Goal: Information Seeking & Learning: Learn about a topic

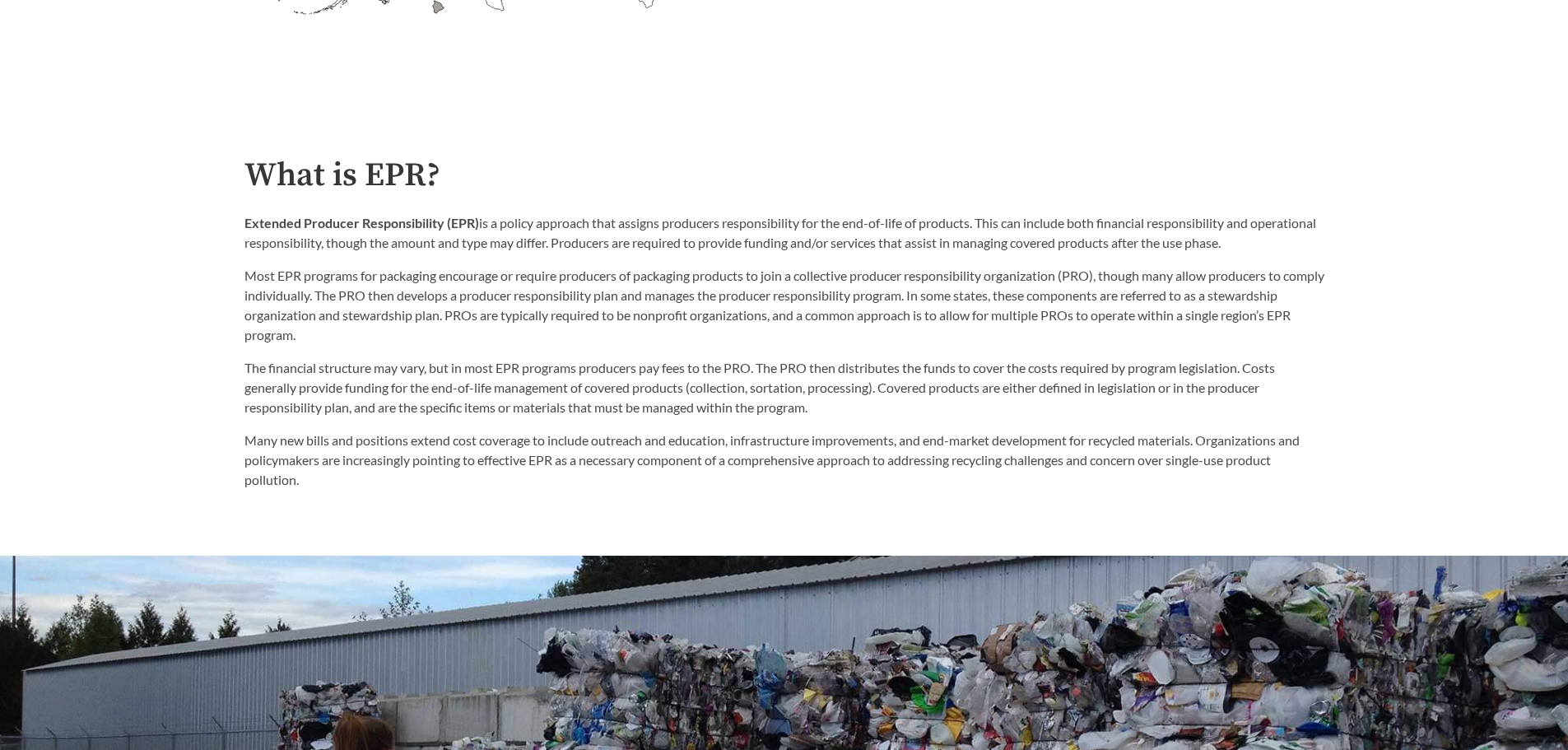
scroll to position [906, 0]
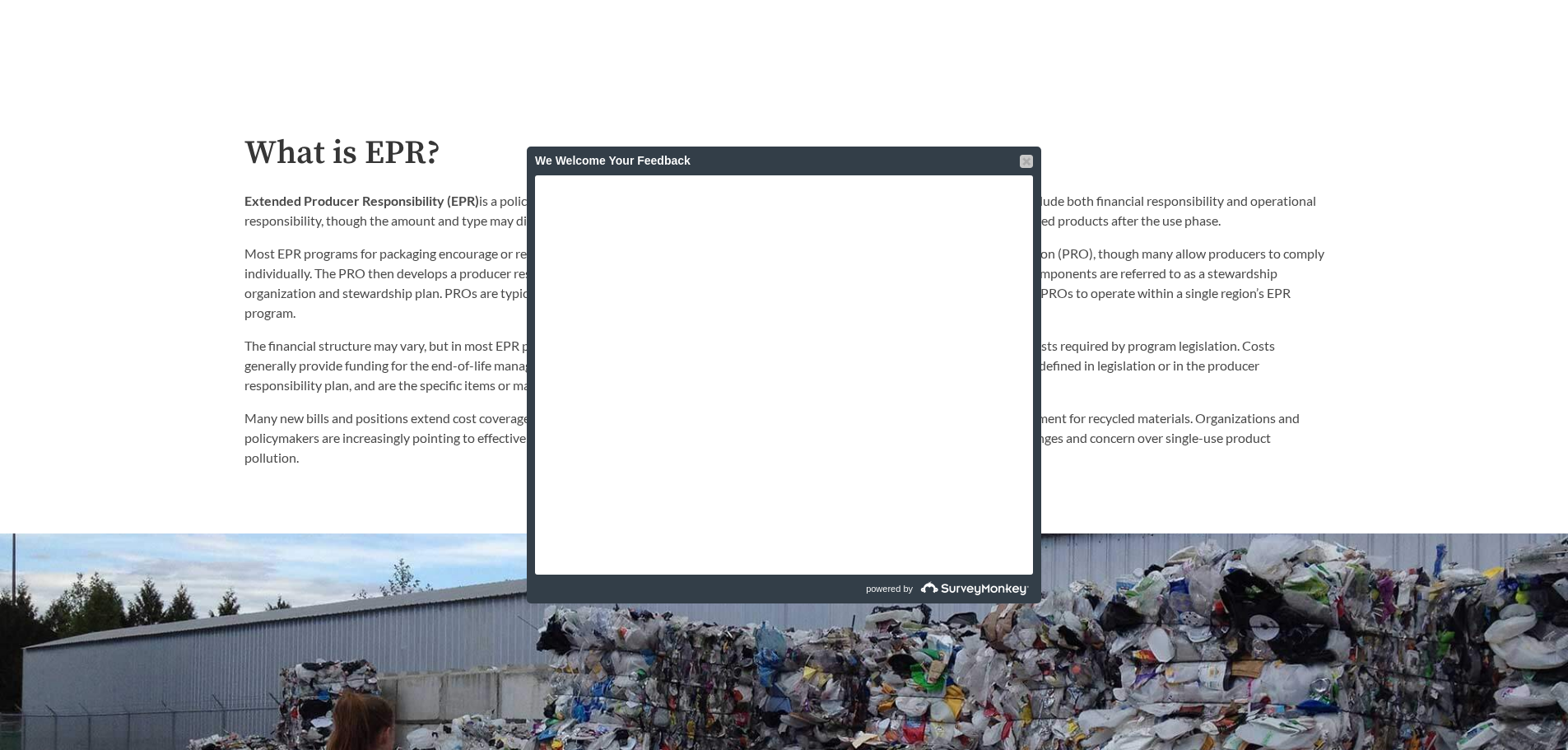
click at [1023, 158] on div at bounding box center [1025, 161] width 13 height 13
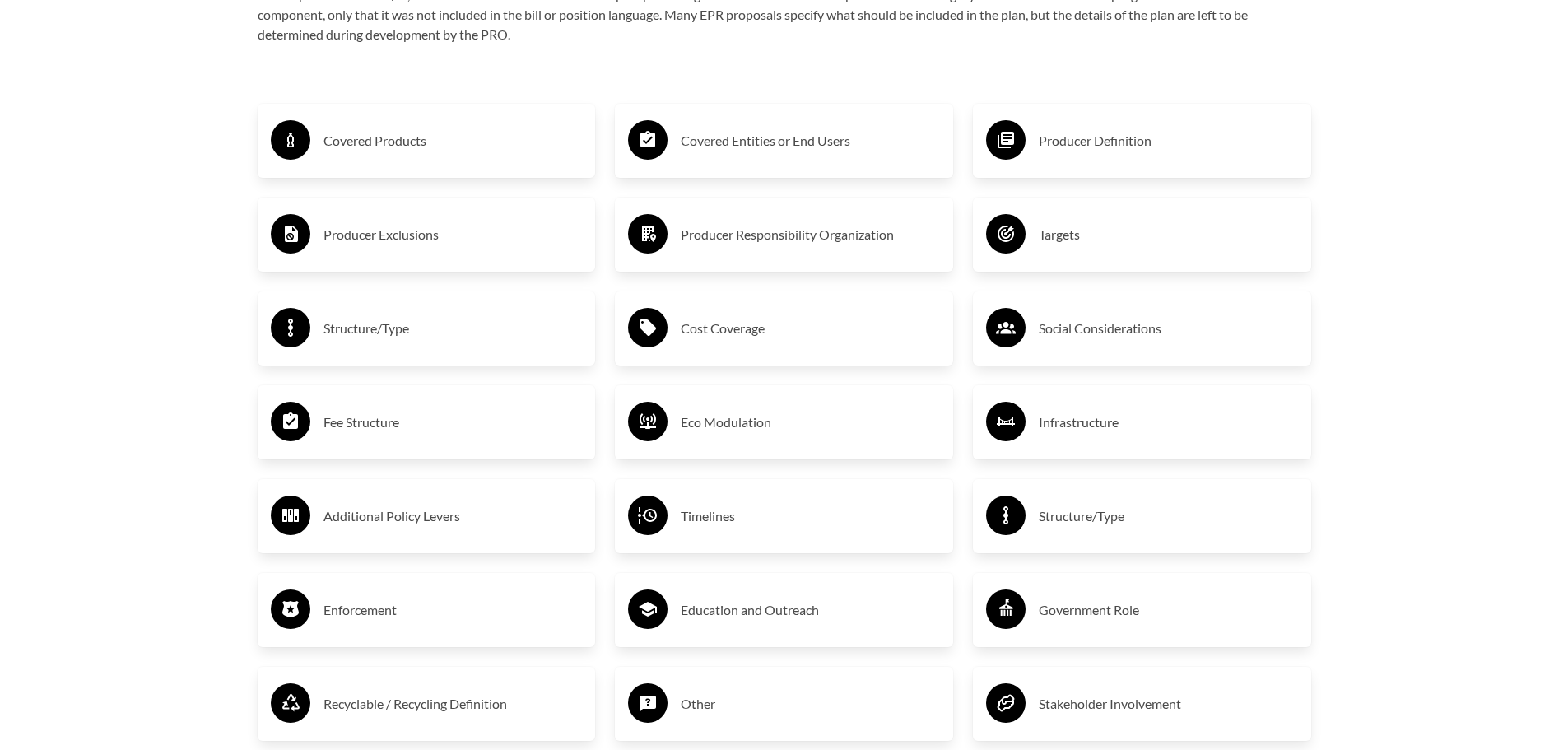
scroll to position [2728, 0]
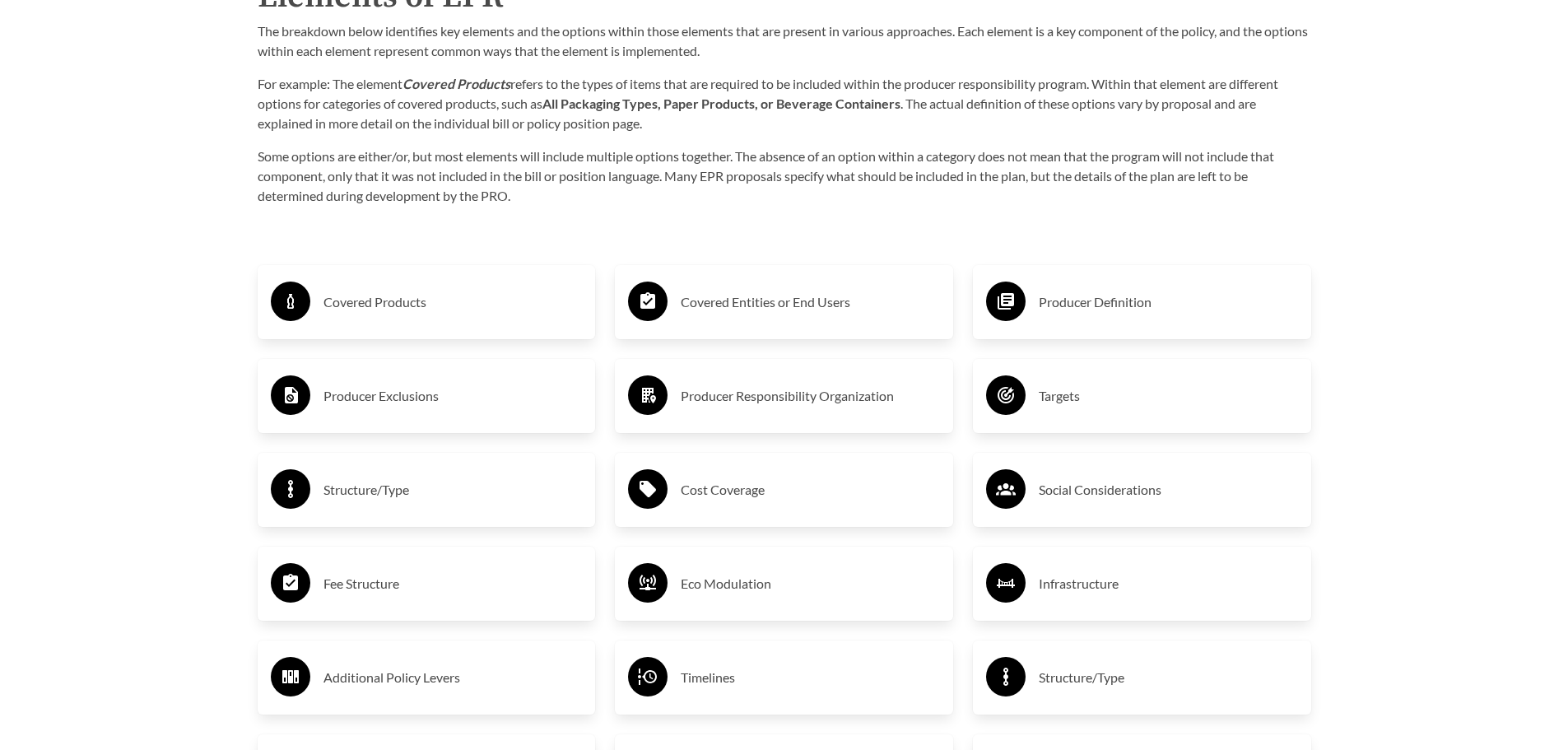
click at [476, 305] on h3 "Covered Products" at bounding box center [452, 302] width 259 height 27
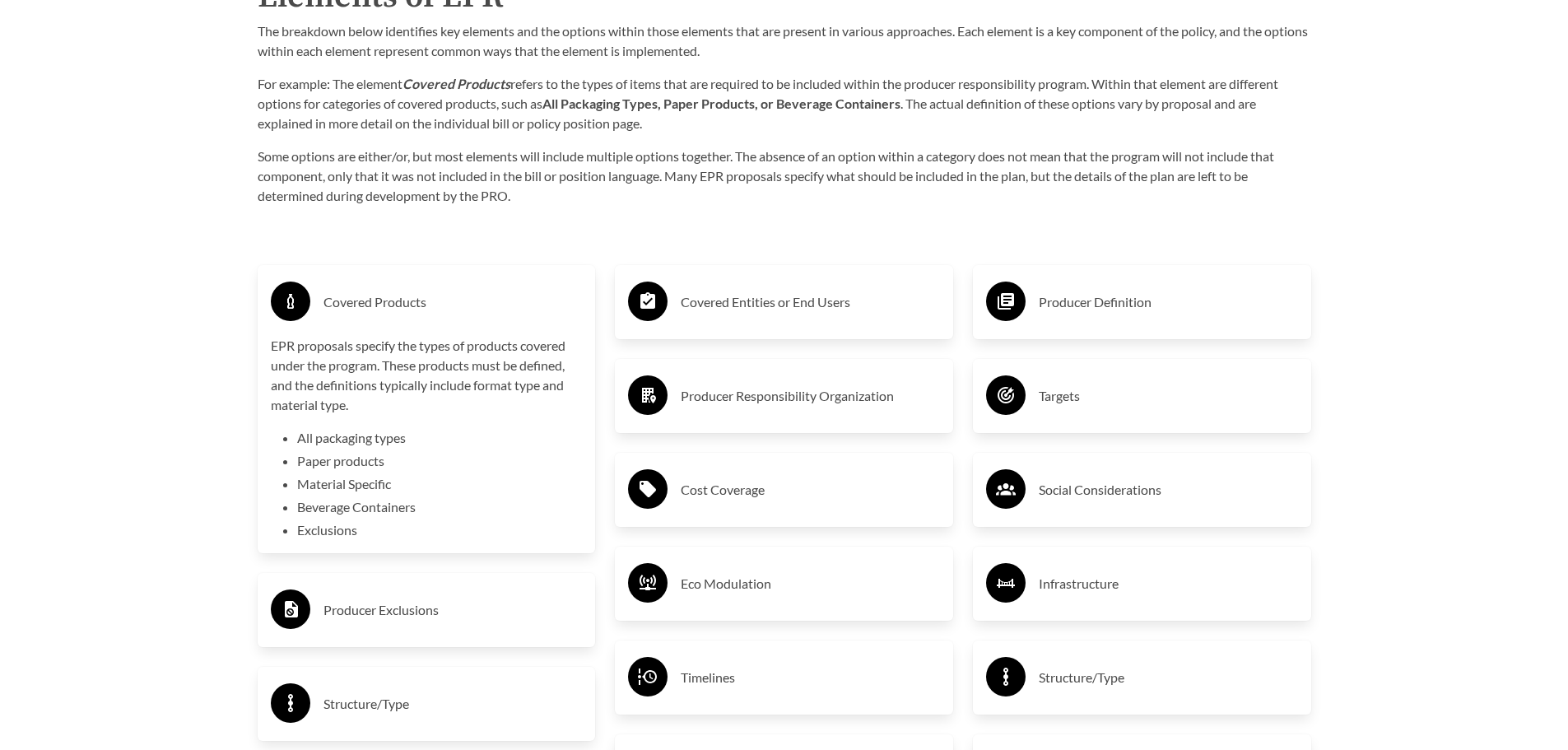
click at [706, 493] on h3 "Cost Coverage" at bounding box center [809, 489] width 259 height 27
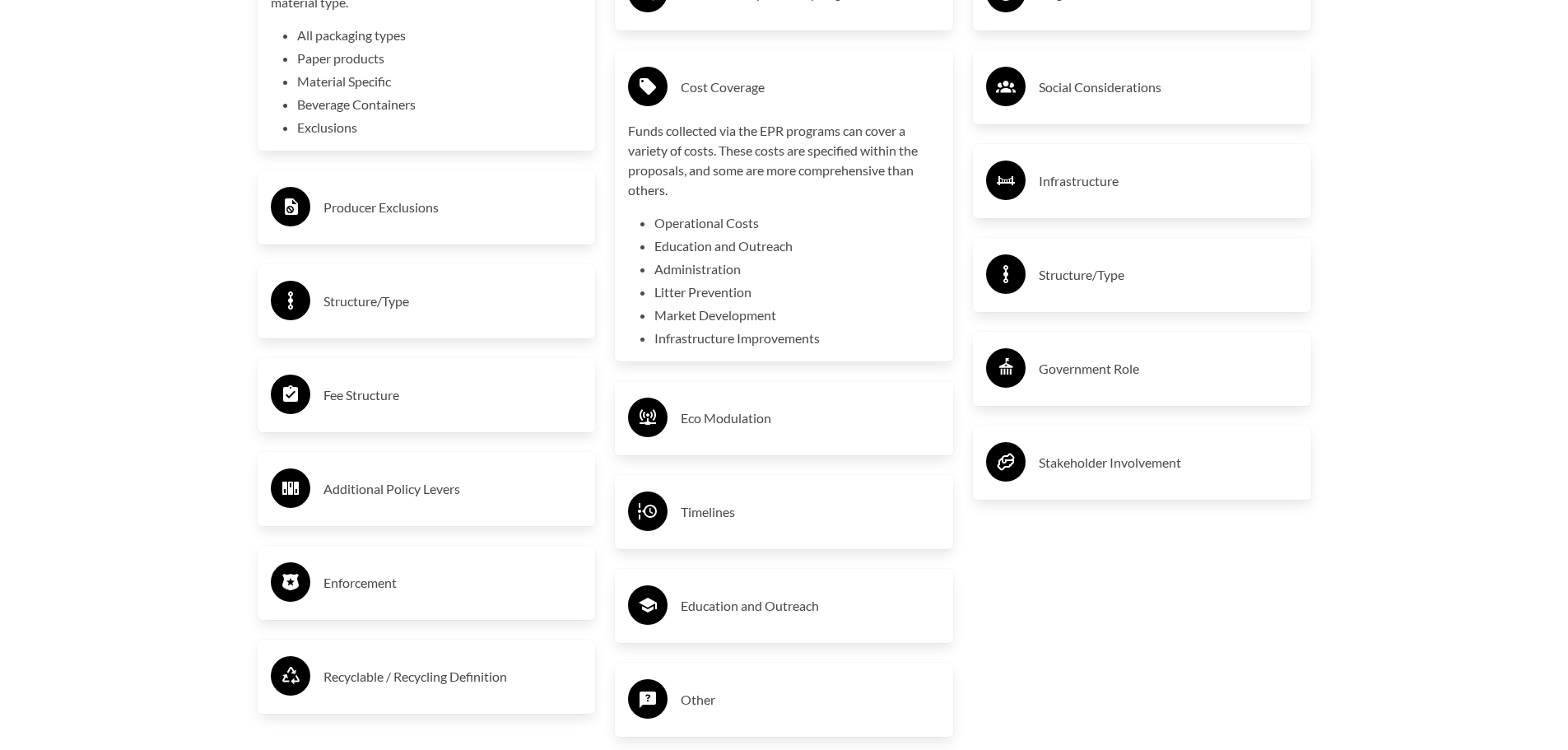
scroll to position [3140, 0]
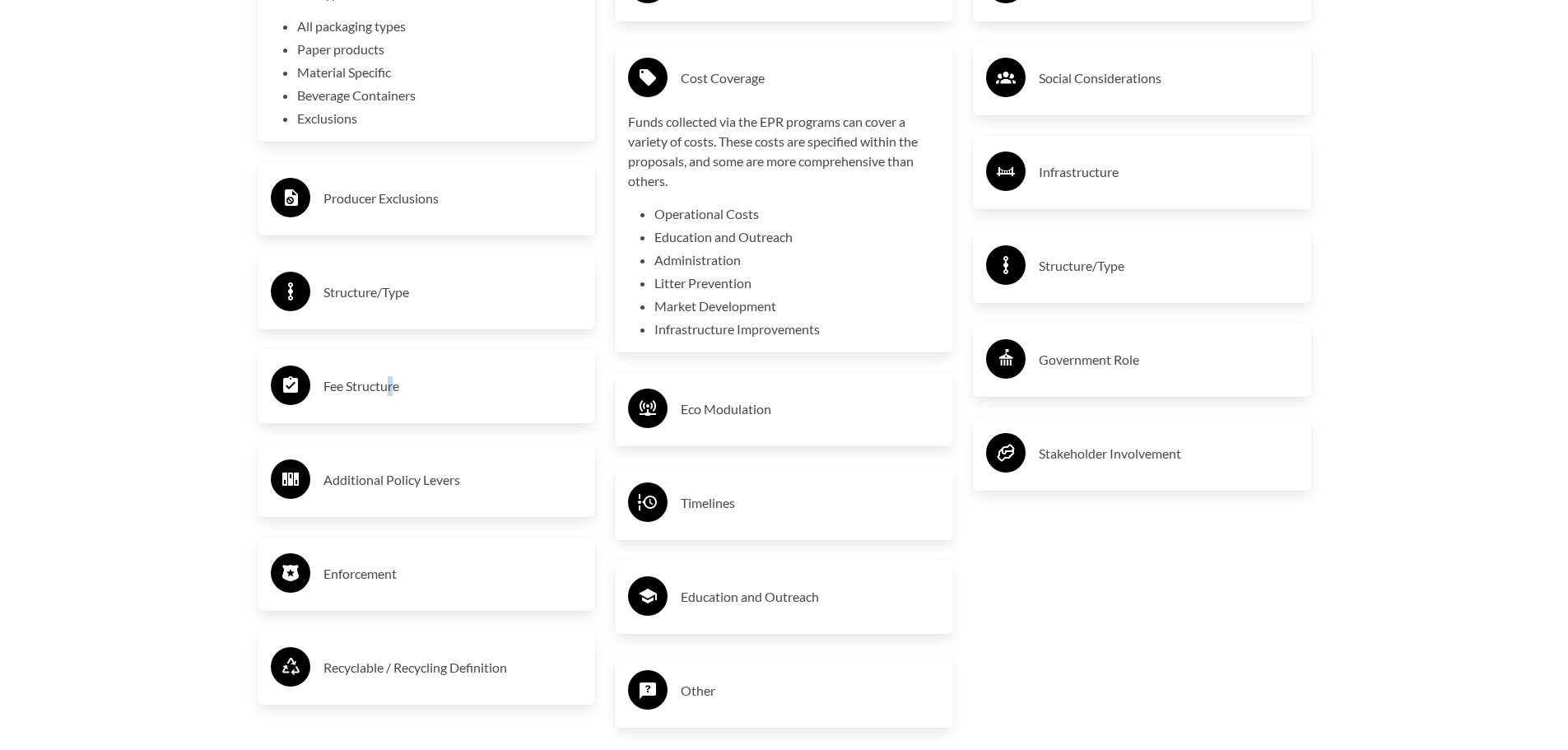
drag, startPoint x: 392, startPoint y: 385, endPoint x: 400, endPoint y: 403, distance: 19.7
click at [397, 405] on div "Fee Structure" at bounding box center [426, 386] width 311 height 48
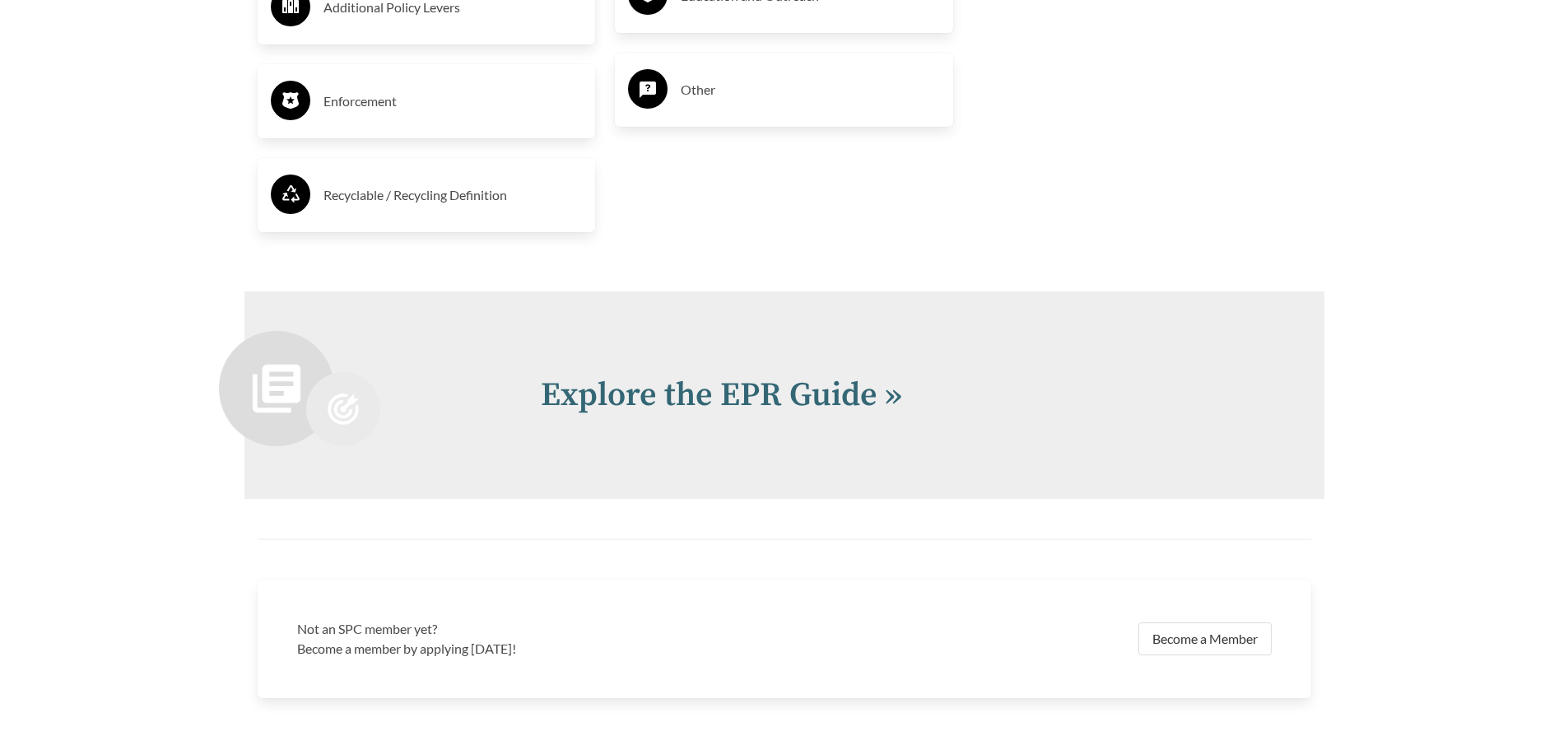
scroll to position [3976, 0]
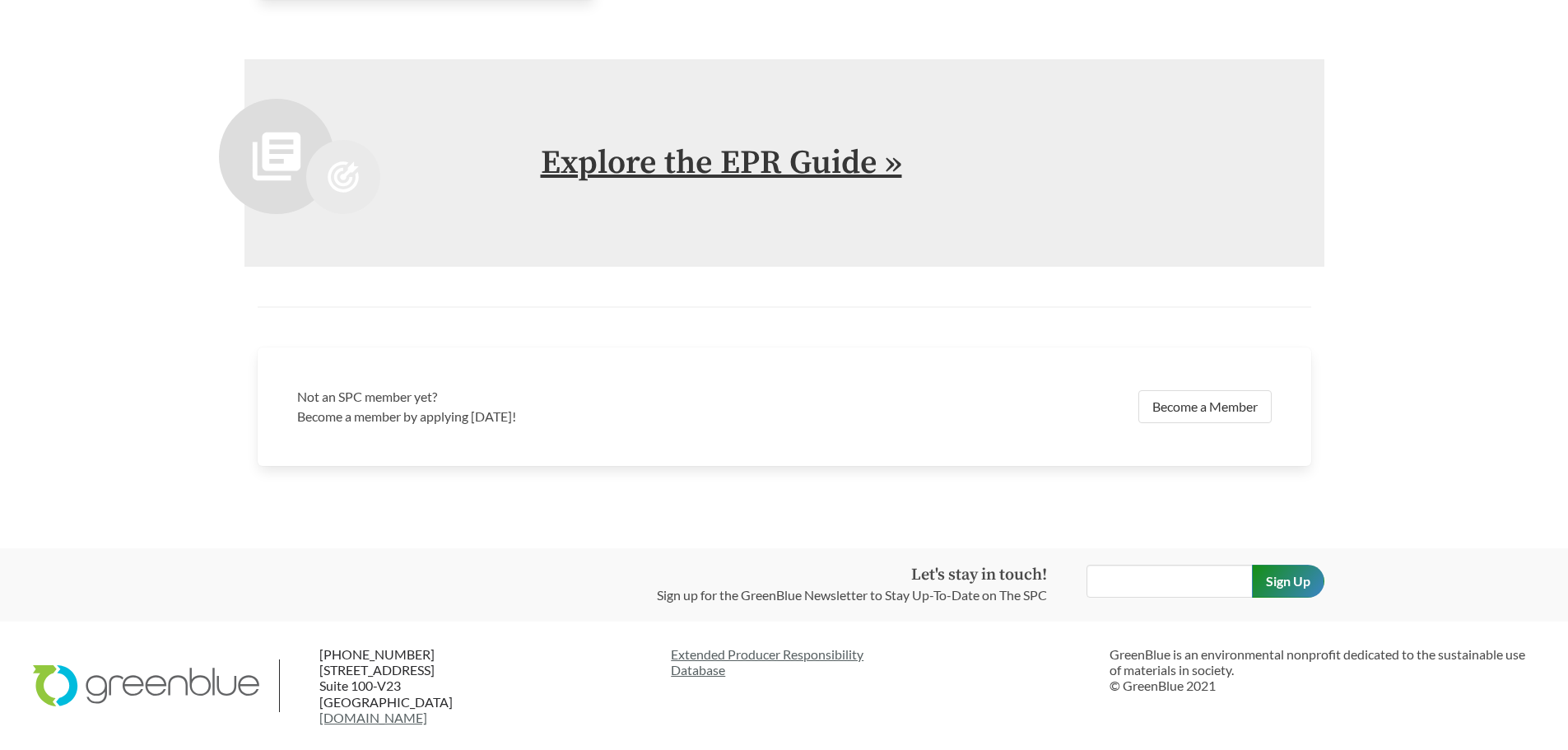
click at [762, 162] on link "Explore the EPR Guide »" at bounding box center [721, 163] width 361 height 41
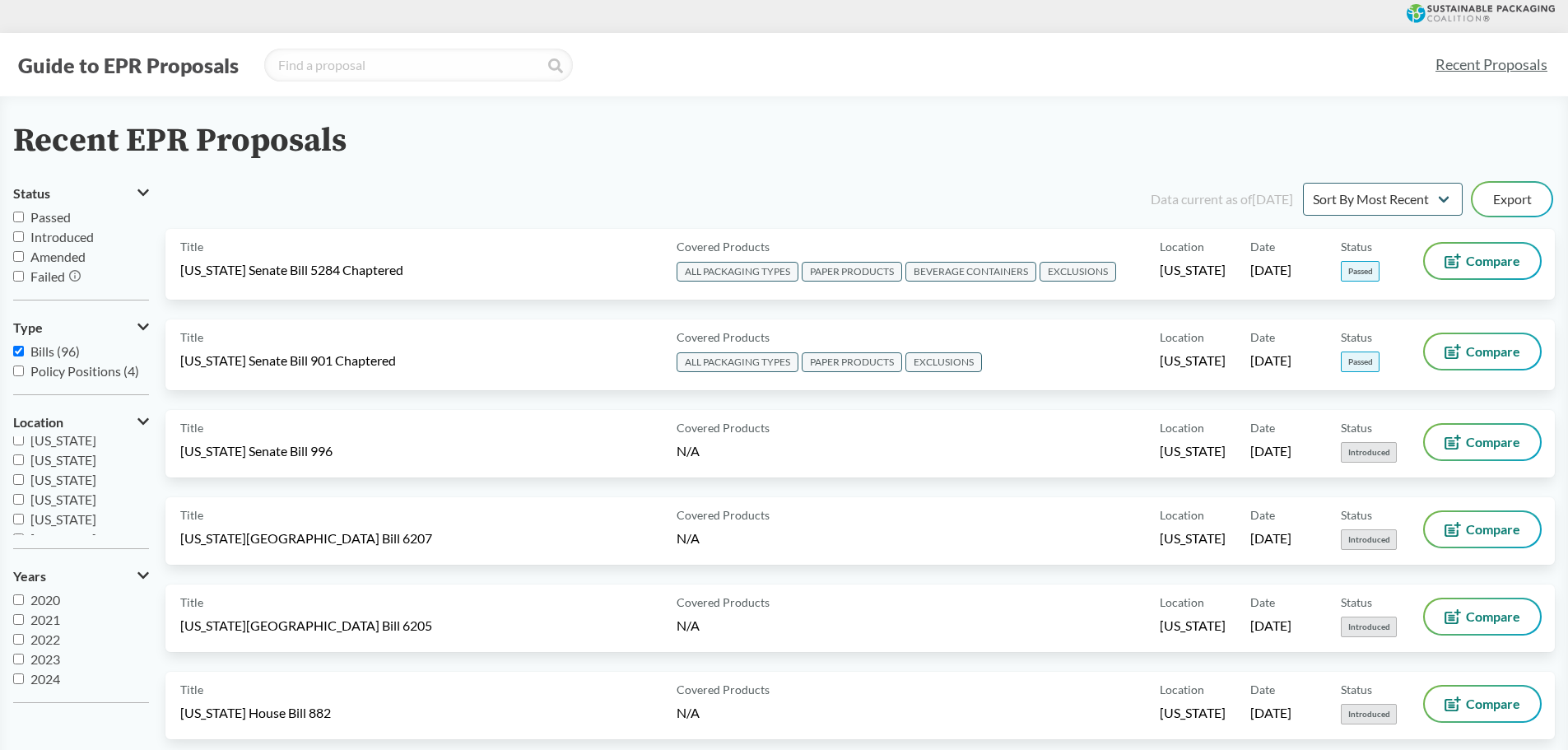
scroll to position [231, 0]
click at [66, 506] on span "[US_STATE]" at bounding box center [63, 511] width 65 height 16
click at [24, 506] on input "[US_STATE]" at bounding box center [18, 510] width 11 height 11
checkbox input "true"
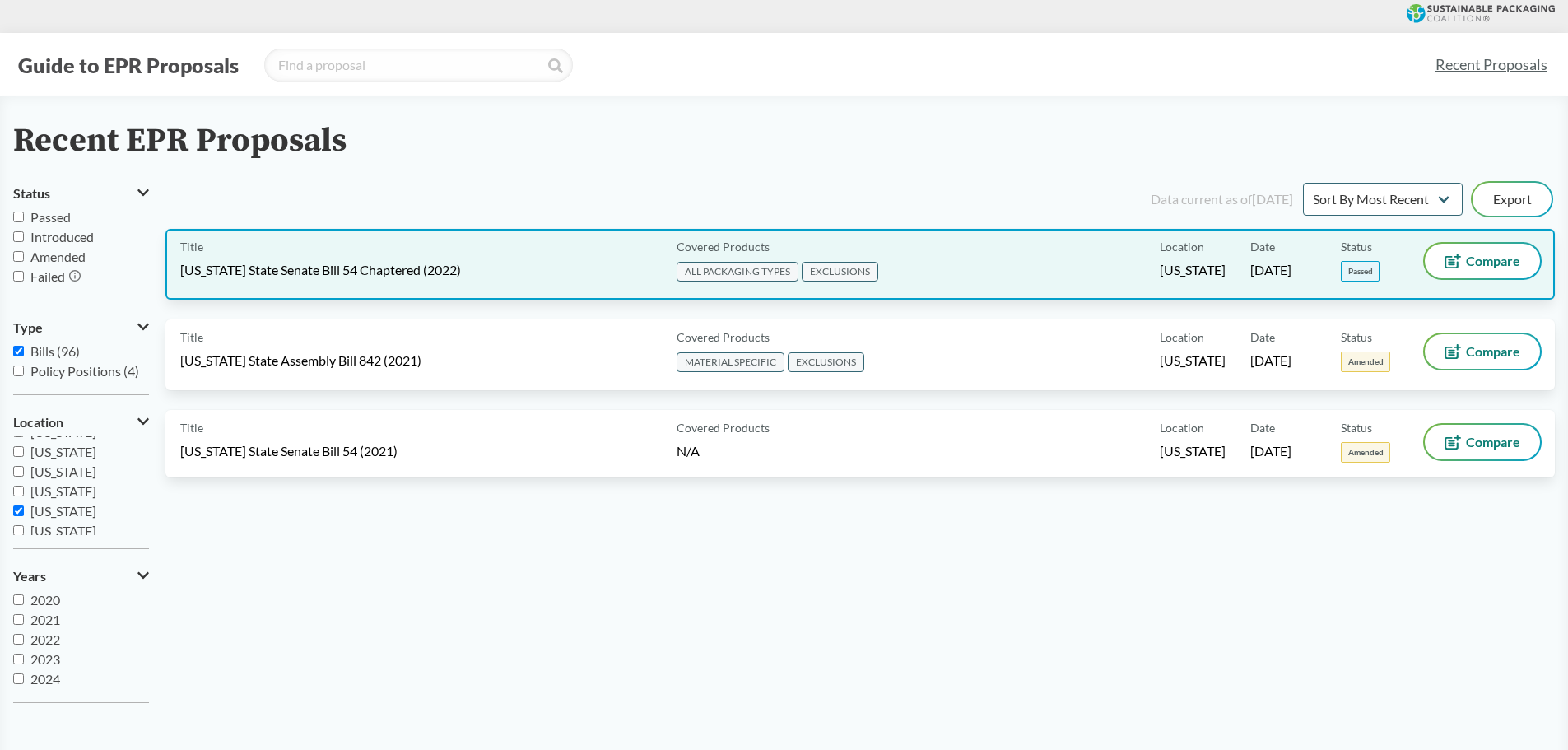
click at [336, 268] on span "[US_STATE] State Senate Bill 54 Chaptered (2022)" at bounding box center [320, 270] width 281 height 18
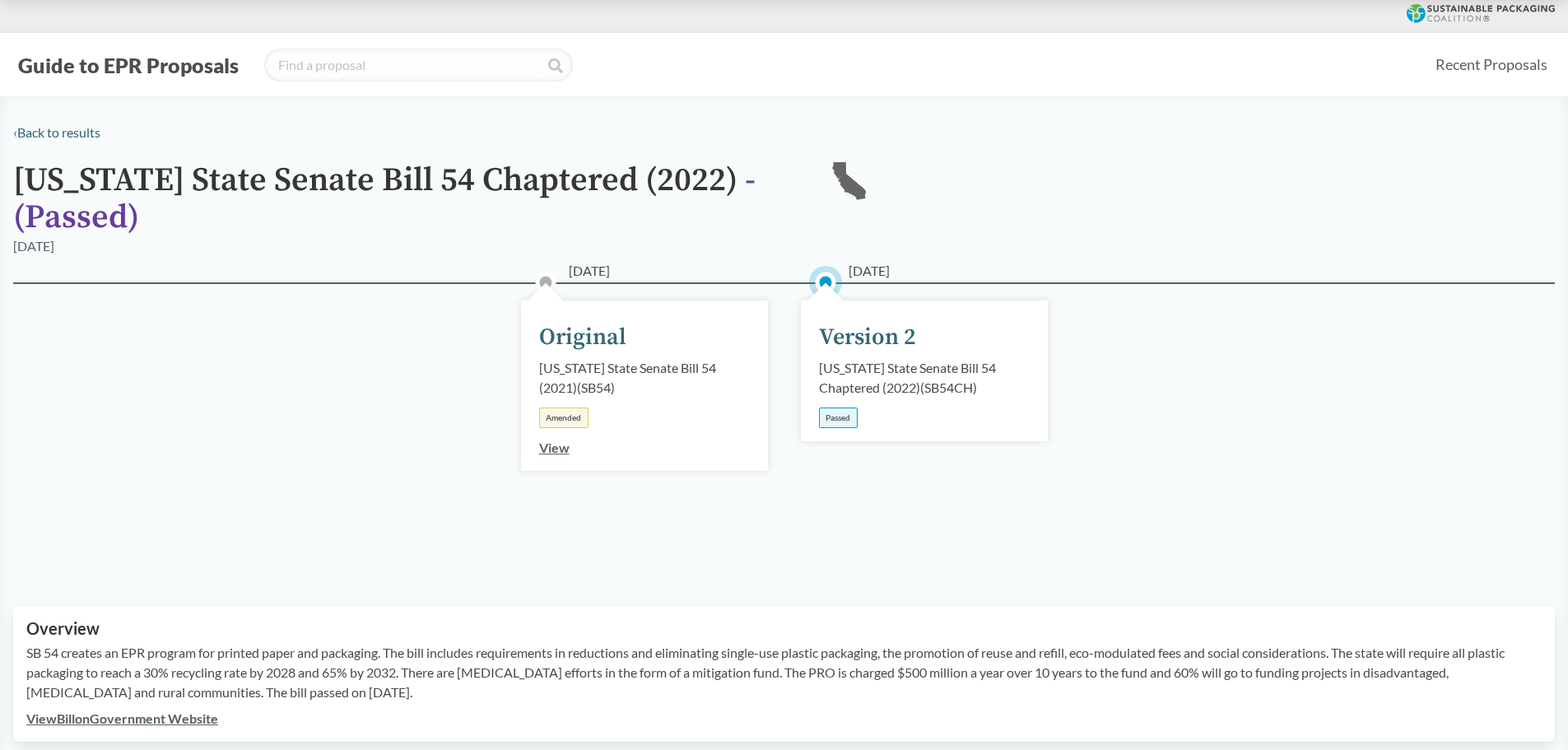
click at [563, 455] on div "View" at bounding box center [554, 447] width 31 height 20
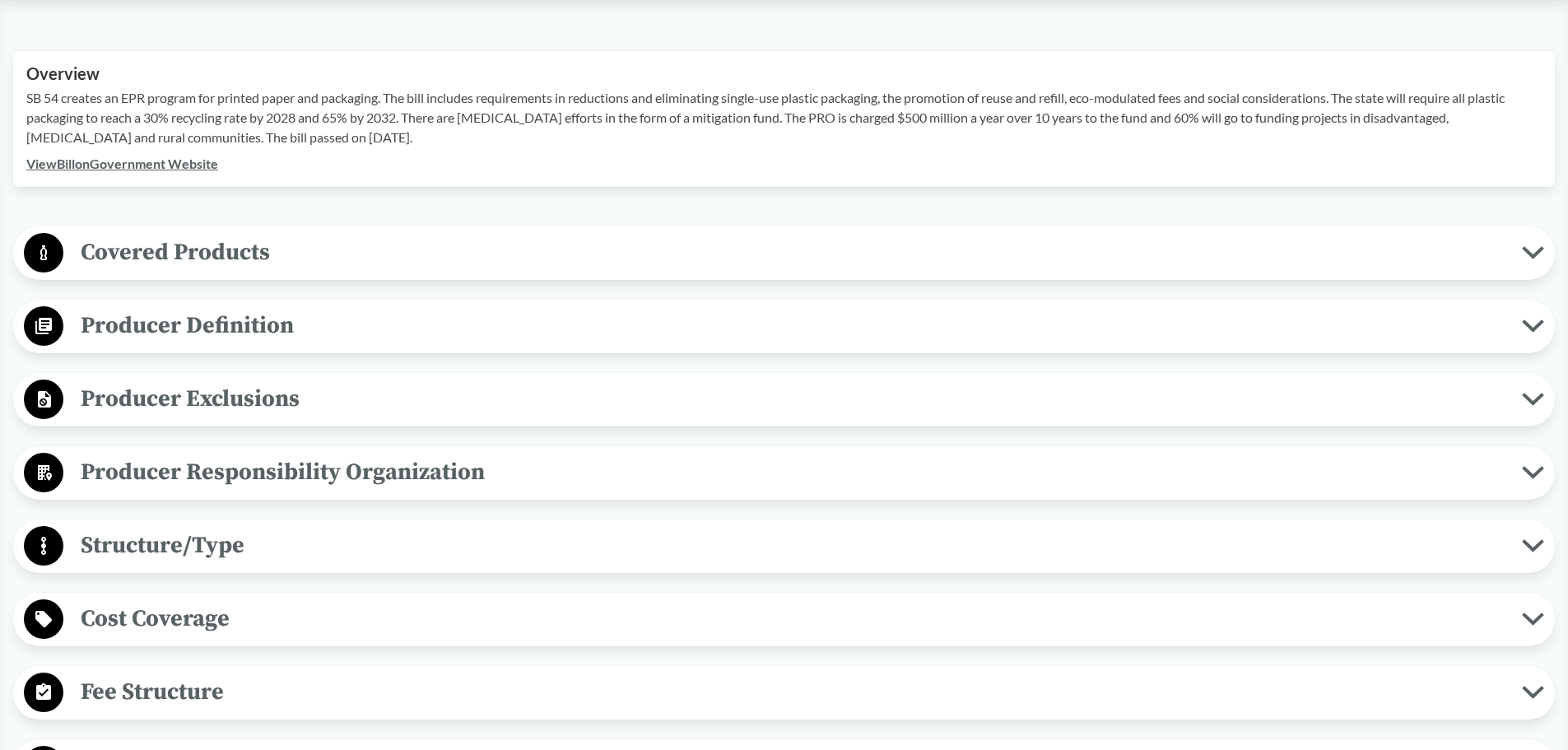
scroll to position [576, 0]
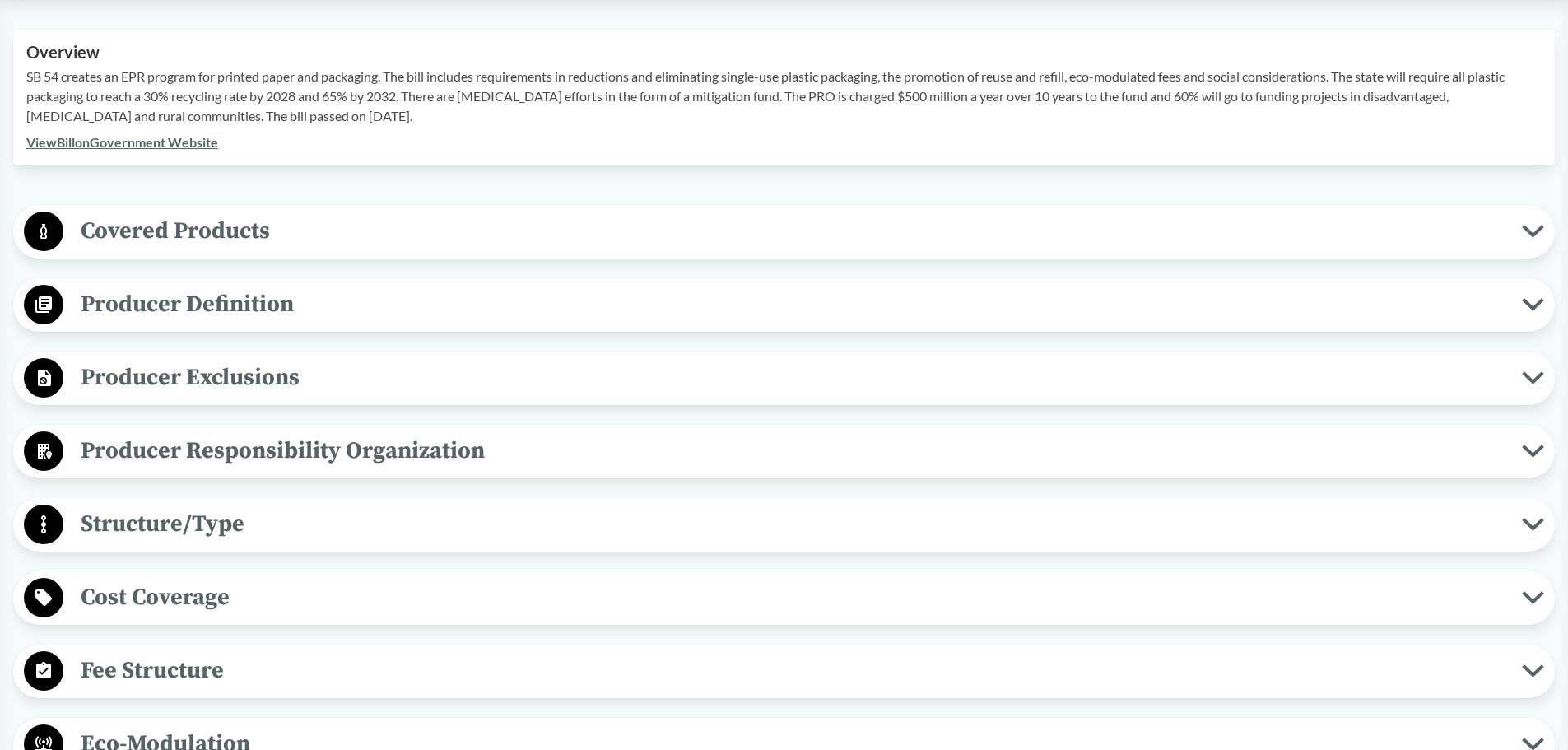
click at [283, 390] on span "Producer Exclusions" at bounding box center [792, 377] width 1458 height 37
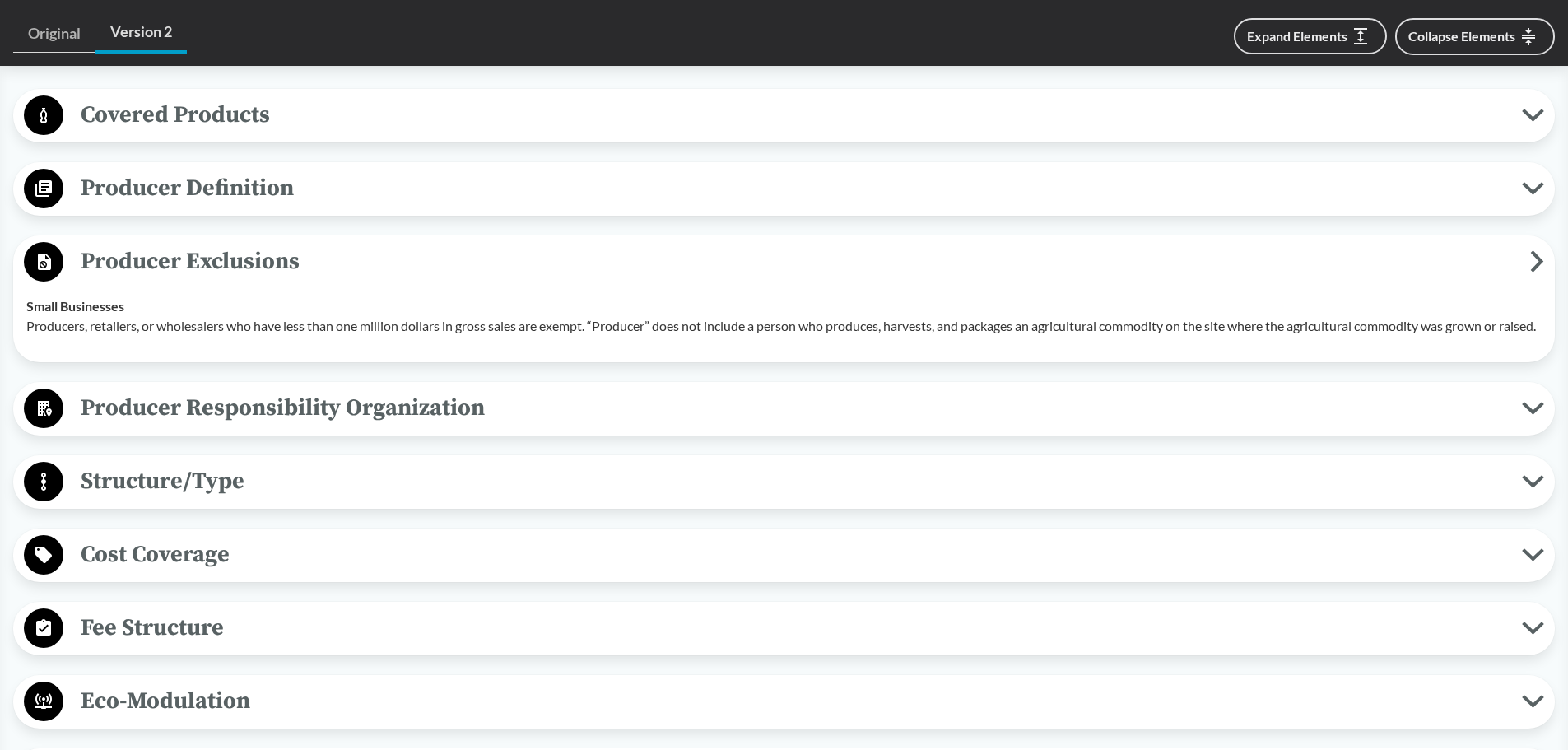
scroll to position [906, 0]
